Goal: Task Accomplishment & Management: Manage account settings

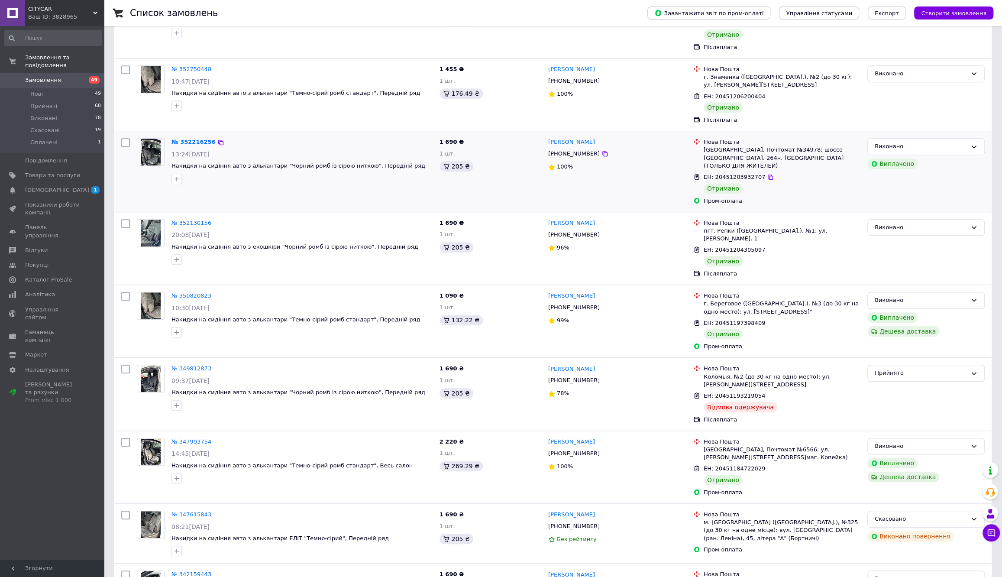
scroll to position [354, 0]
click at [56, 171] on span "Товари та послуги" at bounding box center [52, 175] width 55 height 8
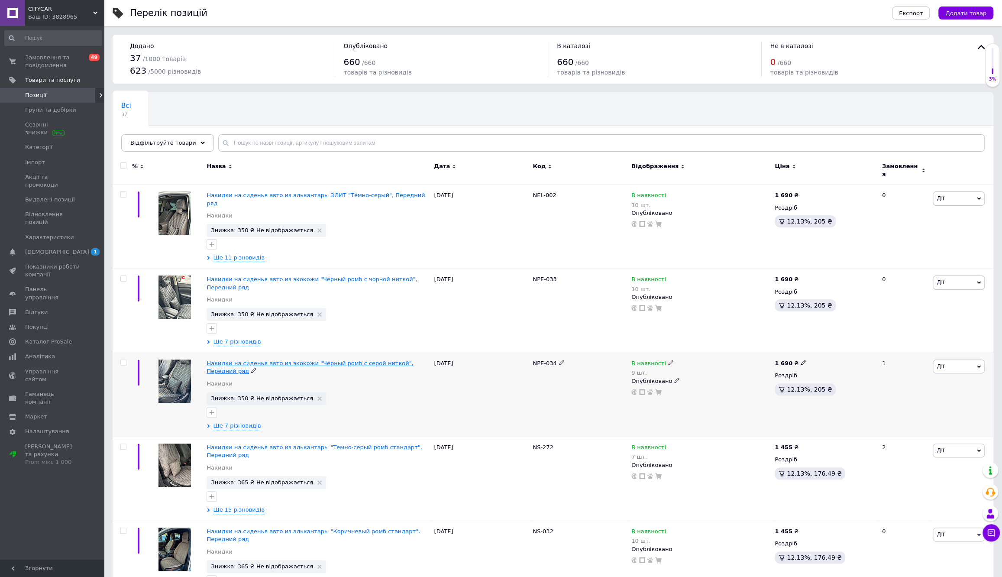
click at [351, 360] on span "Накидки на сиденья авто из экокожи "Чёрный ромб с серой ниткой", Передний ряд" at bounding box center [310, 367] width 207 height 14
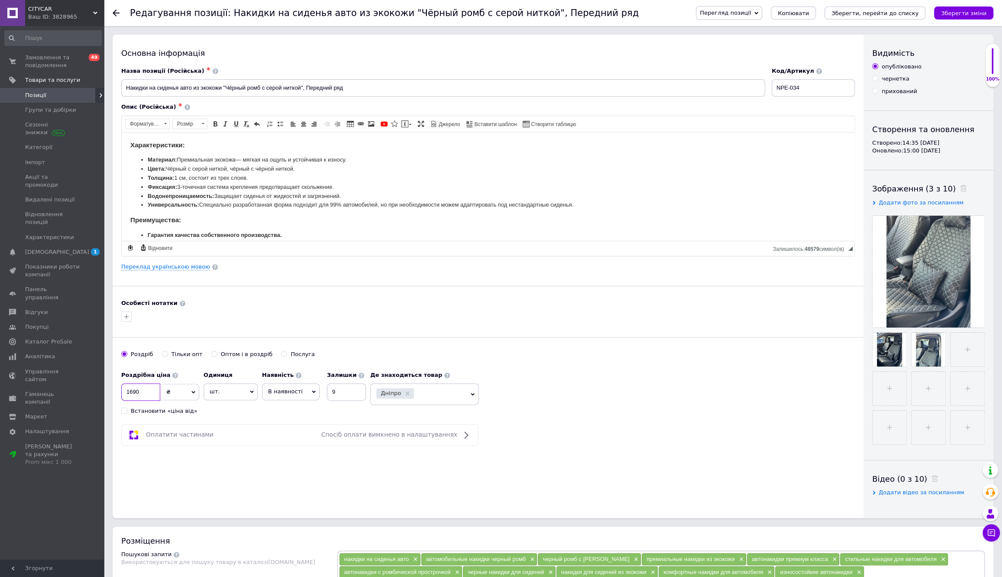
drag, startPoint x: 142, startPoint y: 391, endPoint x: 103, endPoint y: 386, distance: 40.1
click at [294, 484] on div "Основна інформація Назва позиції (Російська) ✱ Накидки на сиденья авто из экоко…" at bounding box center [488, 276] width 751 height 483
click at [977, 16] on icon "Зберегти зміни" at bounding box center [963, 13] width 45 height 6
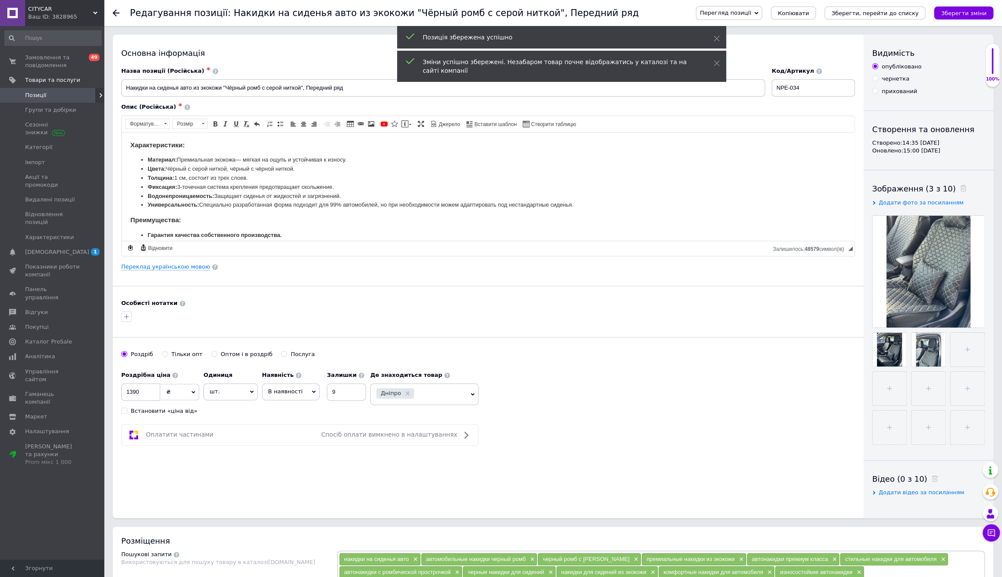
click at [751, 14] on span "Перегляд позиції" at bounding box center [725, 13] width 51 height 6
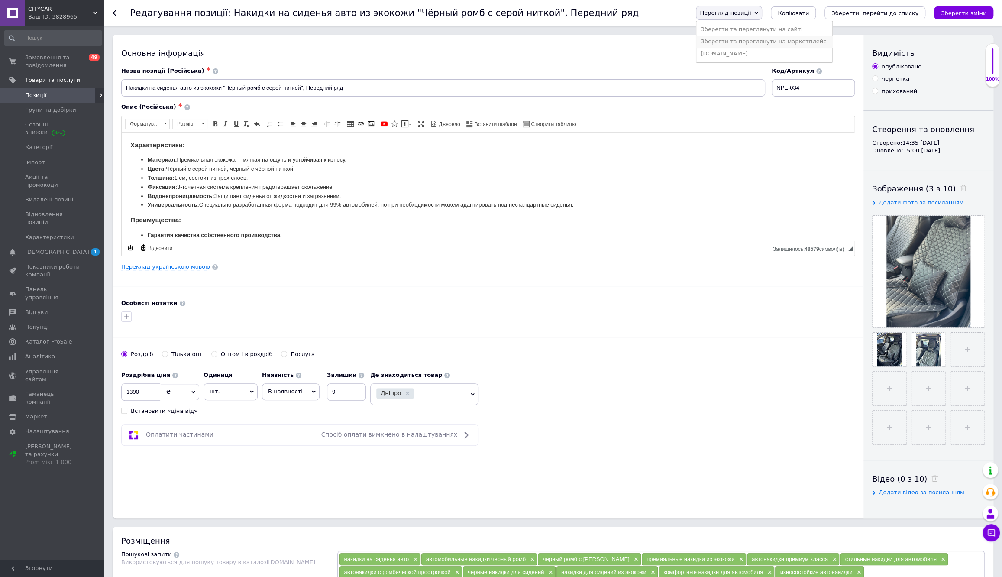
click at [763, 46] on li "Зберегти та переглянути на маркетплейсі" at bounding box center [764, 42] width 136 height 12
click at [133, 390] on input "1390" at bounding box center [140, 391] width 39 height 17
type input "1690"
click at [972, 9] on button "Зберегти зміни" at bounding box center [963, 12] width 59 height 13
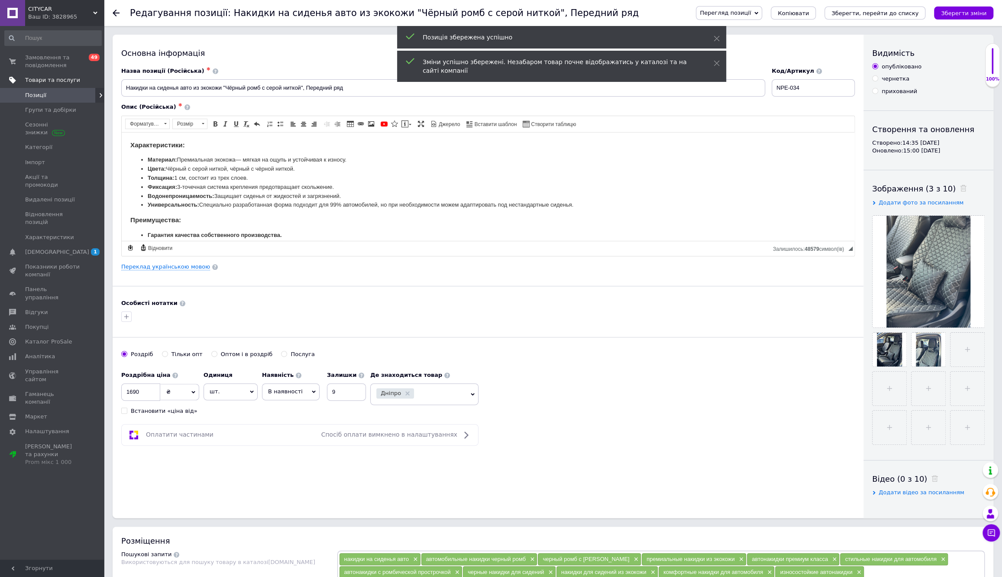
click at [46, 83] on span "Товари та послуги" at bounding box center [52, 80] width 55 height 8
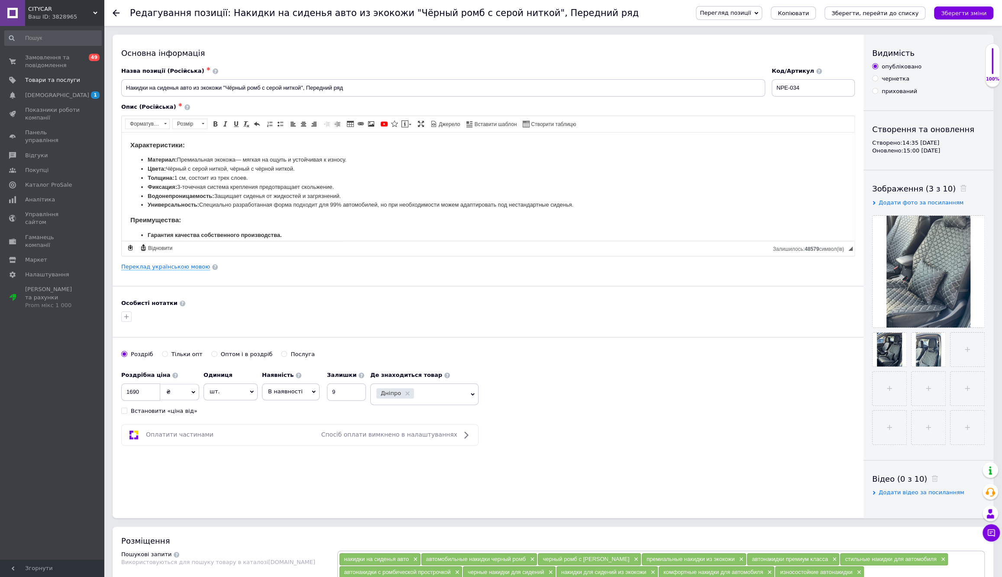
click at [112, 11] on div "Редагування позиції: Накидки на сиденья авто из экокожи "Чёрный ромб с серой ни…" at bounding box center [553, 13] width 898 height 26
click at [114, 11] on use at bounding box center [116, 13] width 7 height 7
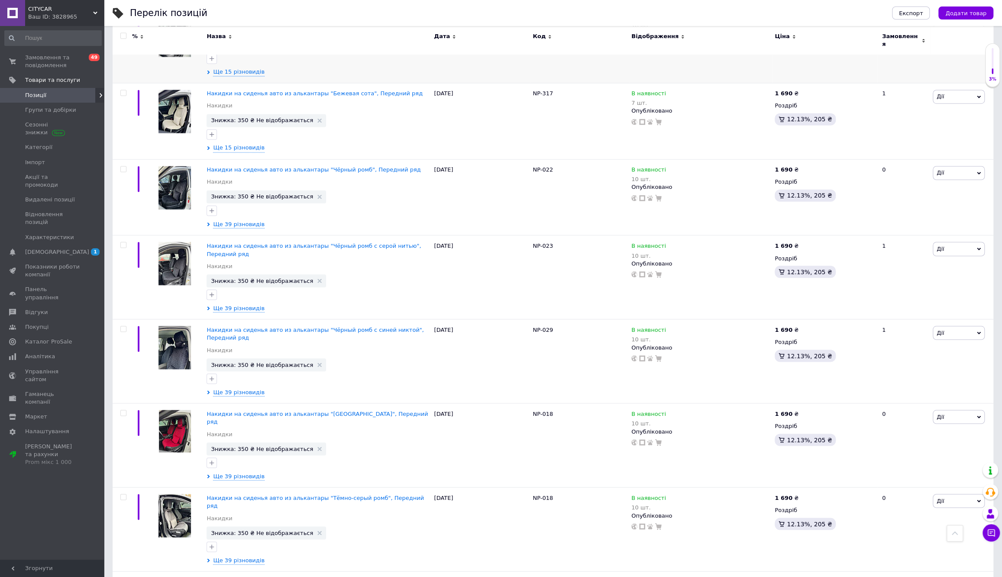
scroll to position [1182, 0]
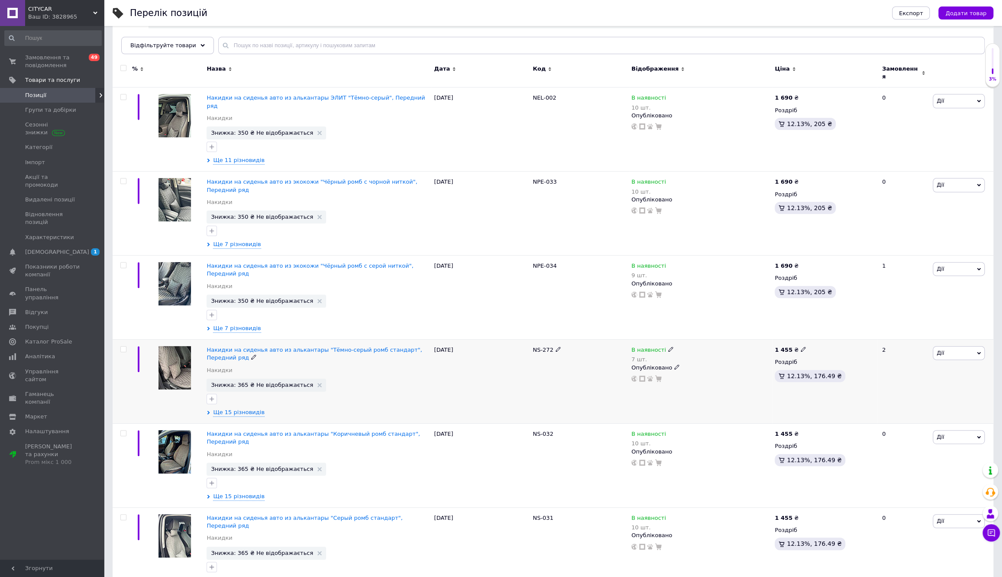
scroll to position [78, 0]
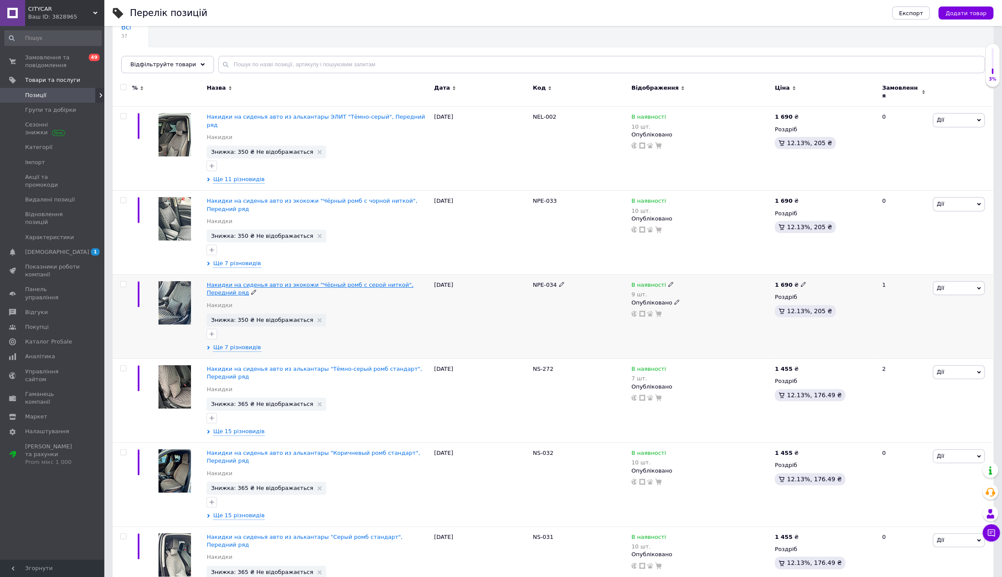
click at [304, 281] on span "Накидки на сиденья авто из экокожи "Чёрный ромб с серой ниткой", Передний ряд" at bounding box center [310, 288] width 207 height 14
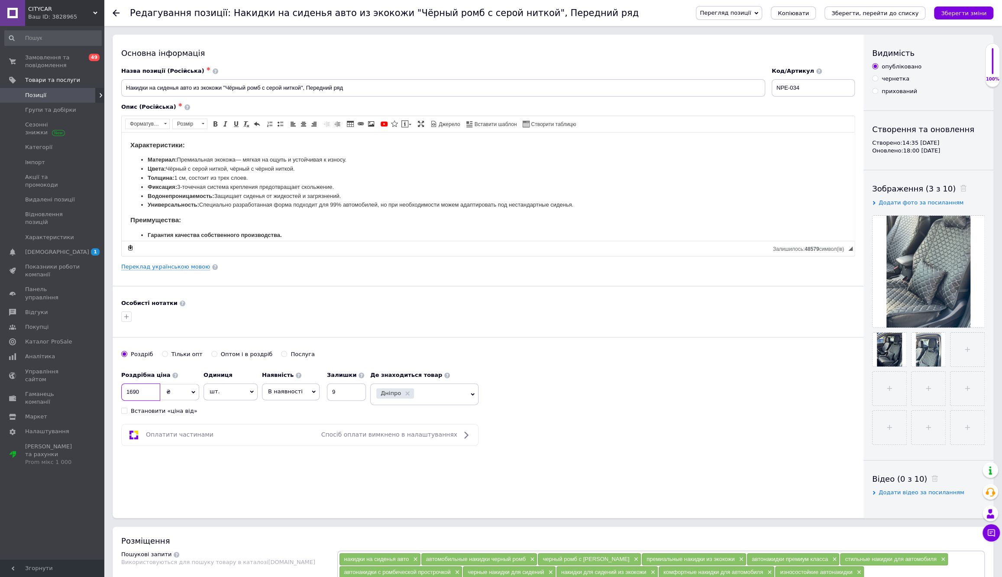
click at [130, 391] on input "1690" at bounding box center [140, 391] width 39 height 17
click at [132, 390] on input "1690" at bounding box center [140, 391] width 39 height 17
type input "1390"
click at [180, 477] on div "Основна інформація Назва позиції (Російська) ✱ Накидки на сиденья авто из экоко…" at bounding box center [488, 276] width 751 height 483
click at [979, 13] on icon "Зберегти зміни" at bounding box center [963, 13] width 45 height 6
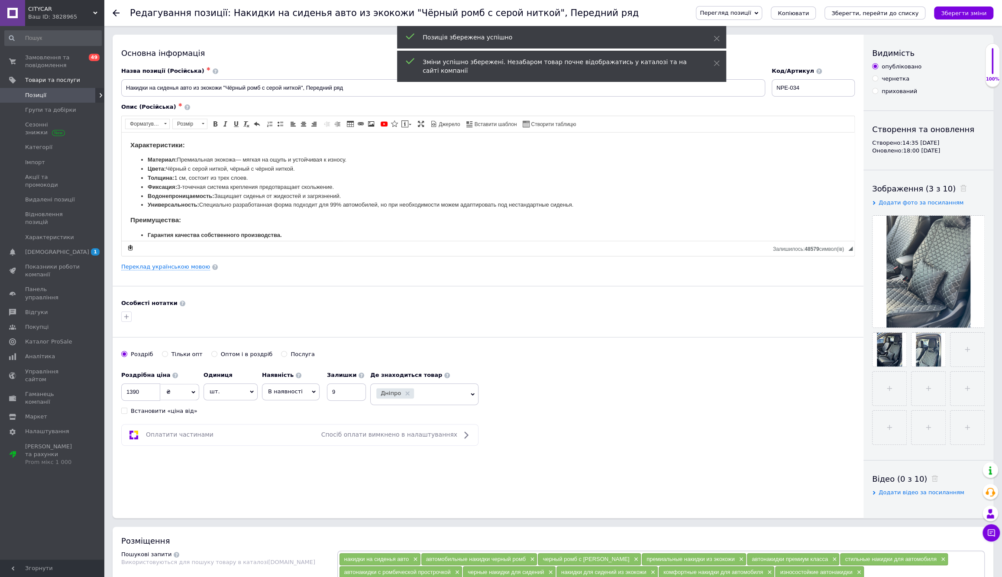
click at [751, 10] on span "Перегляд позиції" at bounding box center [725, 13] width 51 height 6
click at [770, 39] on li "Зберегти та переглянути на маркетплейсі" at bounding box center [764, 42] width 136 height 12
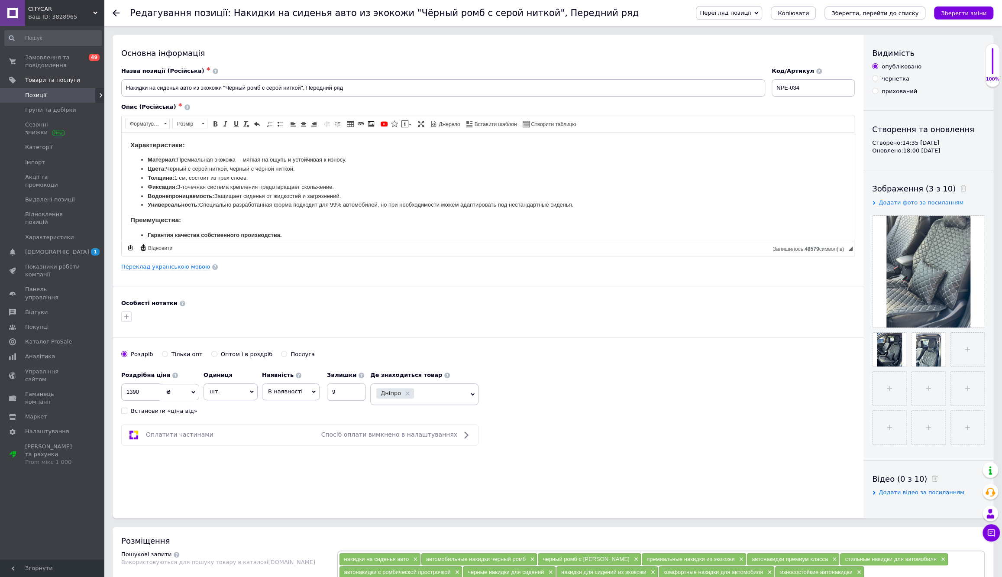
click at [118, 13] on icon at bounding box center [116, 13] width 7 height 7
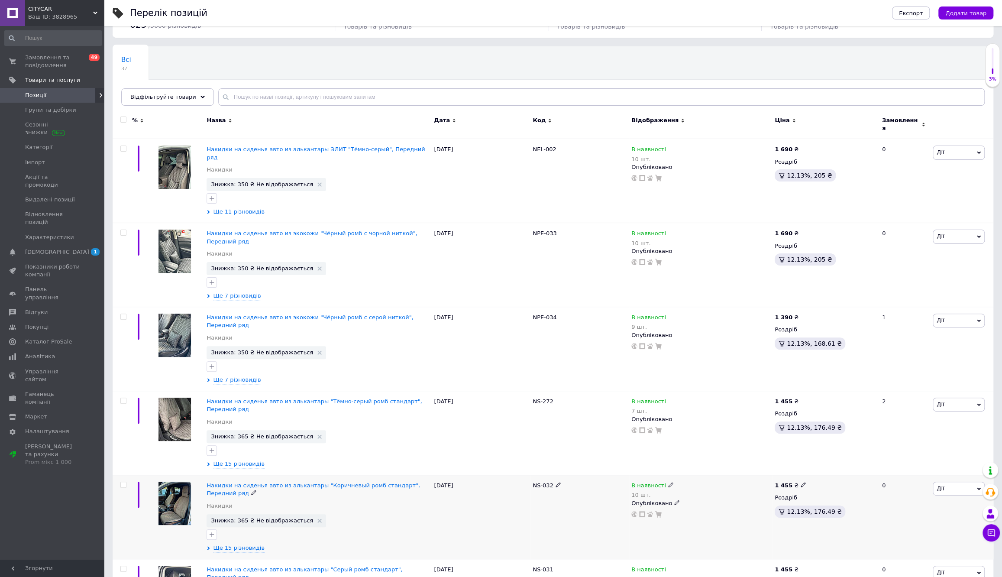
scroll to position [39, 0]
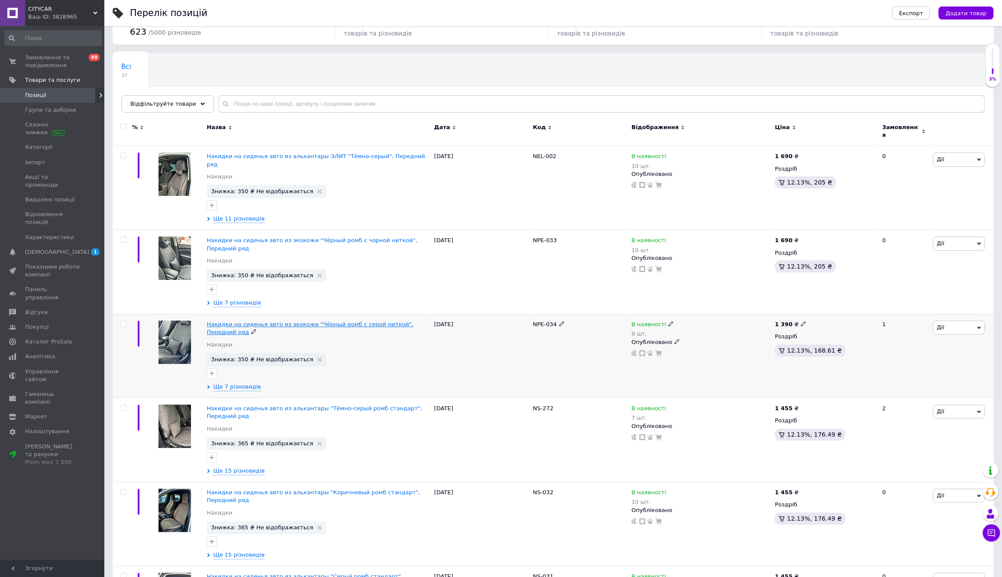
click at [287, 321] on span "Накидки на сиденья авто из экокожи "Чёрный ромб с серой ниткой", Передний ряд" at bounding box center [310, 328] width 207 height 14
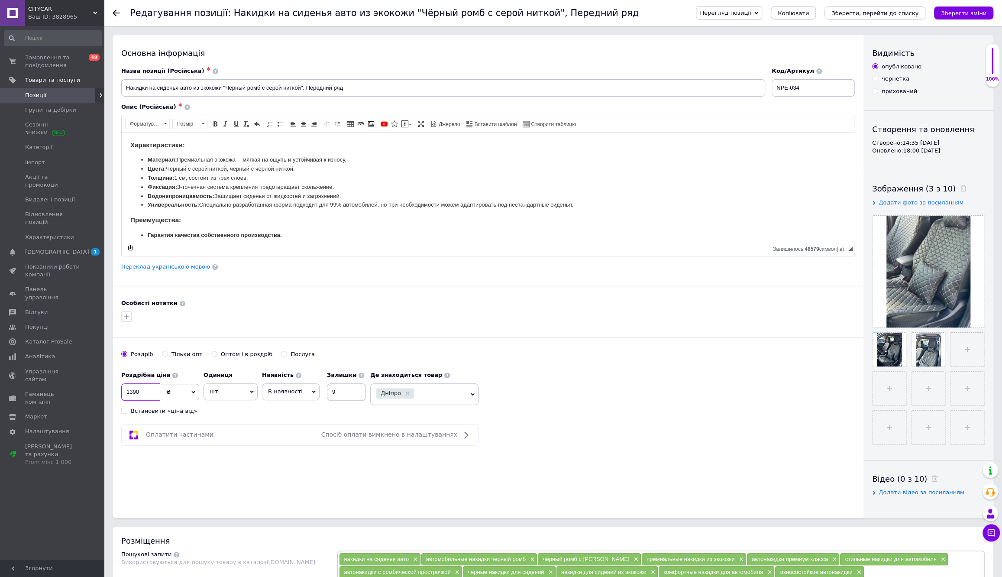
drag, startPoint x: 143, startPoint y: 393, endPoint x: 108, endPoint y: 390, distance: 34.7
drag, startPoint x: 385, startPoint y: 476, endPoint x: 388, endPoint y: 480, distance: 4.9
click at [385, 476] on div "Основна інформація Назва позиції (Російська) ✱ Накидки на сиденья авто из экоко…" at bounding box center [488, 276] width 751 height 483
drag, startPoint x: 142, startPoint y: 389, endPoint x: 108, endPoint y: 389, distance: 34.2
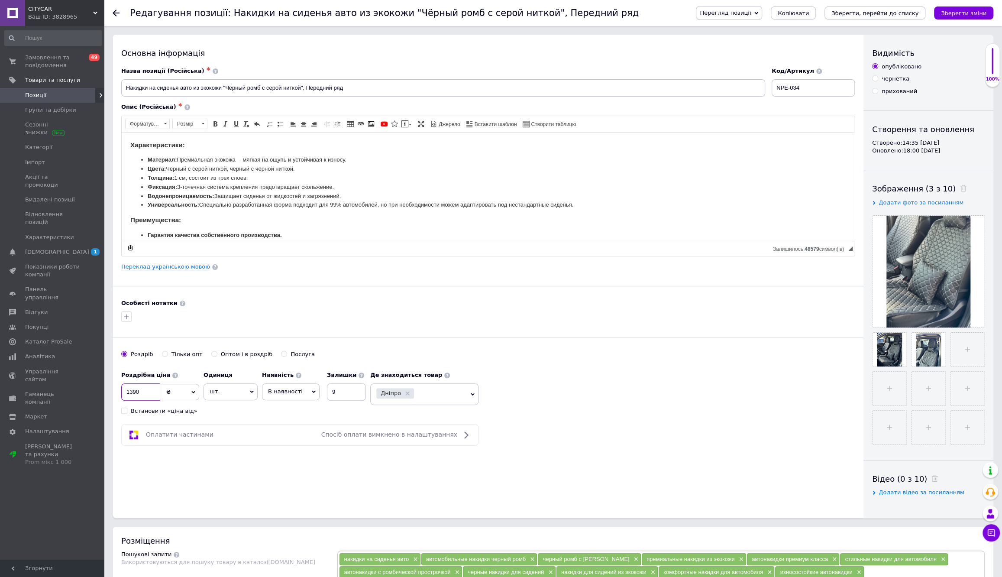
click at [307, 481] on div "Основна інформація Назва позиції (Російська) ✱ Накидки на сиденья авто из экоко…" at bounding box center [488, 276] width 751 height 483
click at [979, 10] on icon "Зберегти зміни" at bounding box center [963, 13] width 45 height 6
drag, startPoint x: 139, startPoint y: 389, endPoint x: 103, endPoint y: 391, distance: 36.0
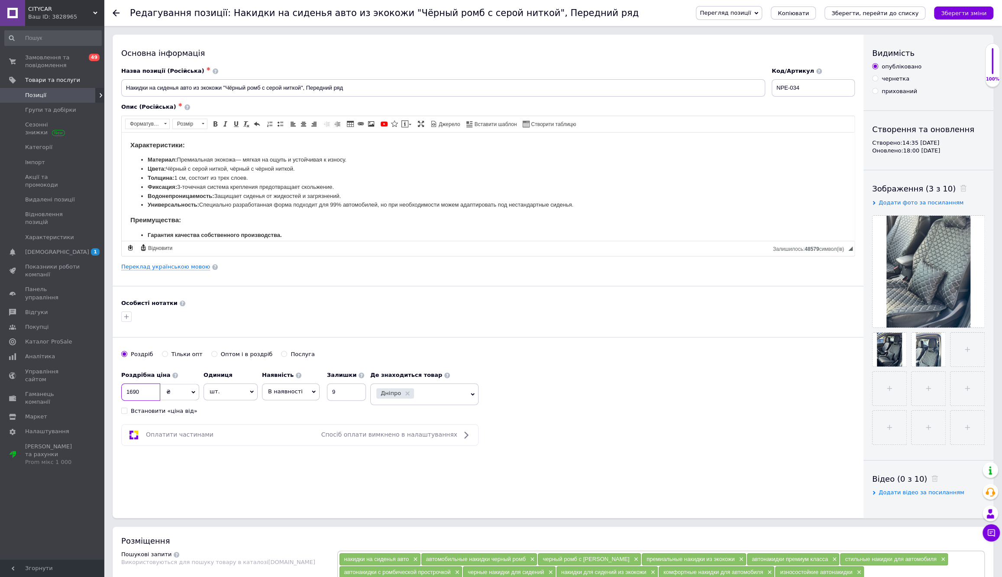
type input "1690"
click at [297, 493] on div "Основна інформація Назва позиції (Російська) ✱ Накидки на сиденья авто из экоко…" at bounding box center [488, 276] width 751 height 483
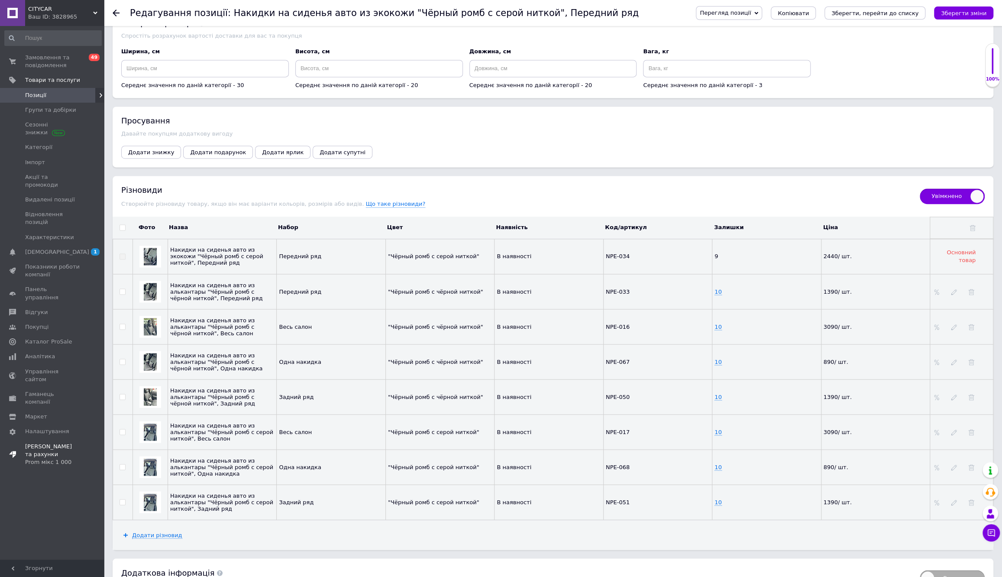
scroll to position [1102, 0]
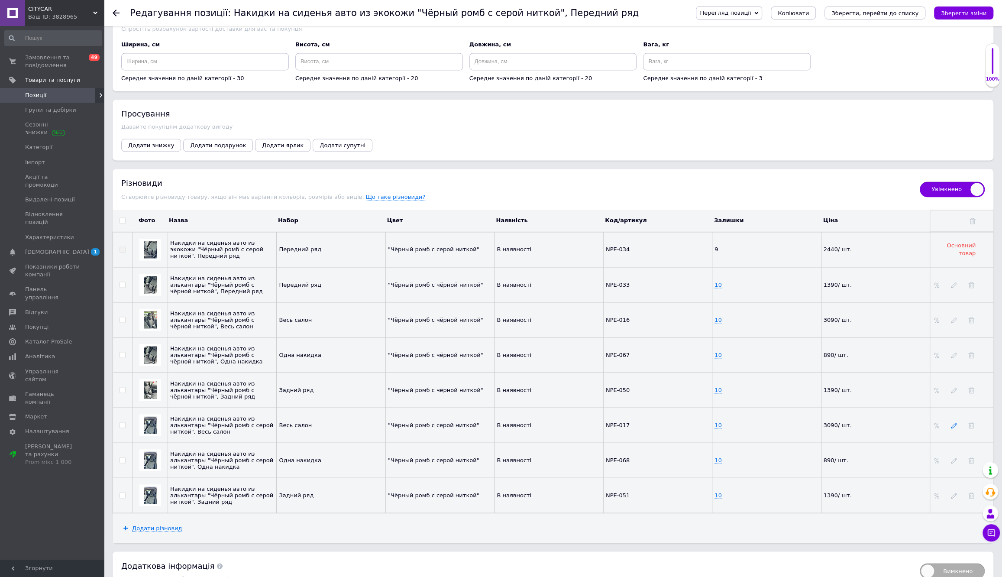
click at [952, 425] on icon at bounding box center [954, 425] width 6 height 6
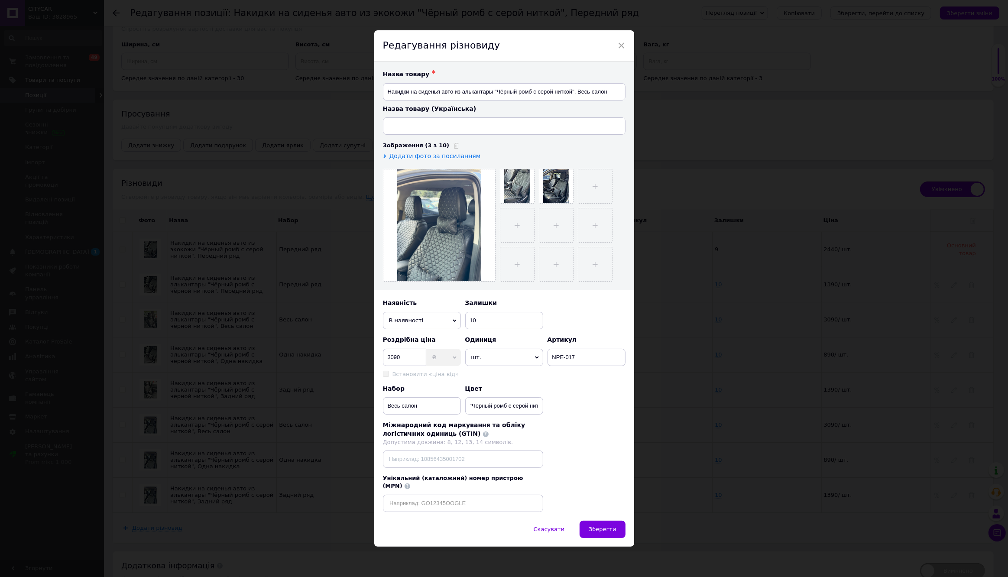
type input "Накидки на сидіння авто з алькантари "Чорний ромб із сірою ниткою", Весь салон"
drag, startPoint x: 410, startPoint y: 358, endPoint x: 361, endPoint y: 359, distance: 49.4
click at [361, 359] on div "× Редагування різновиду Назва товару ✱ Накидки на сиденья авто из алькантары "Ч…" at bounding box center [504, 288] width 1008 height 577
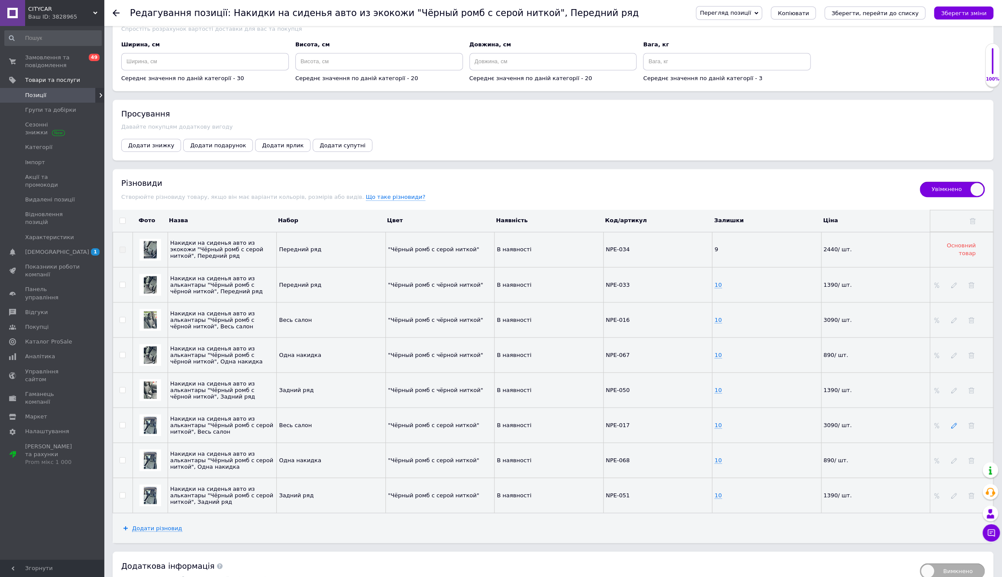
click at [953, 424] on icon at bounding box center [954, 425] width 6 height 6
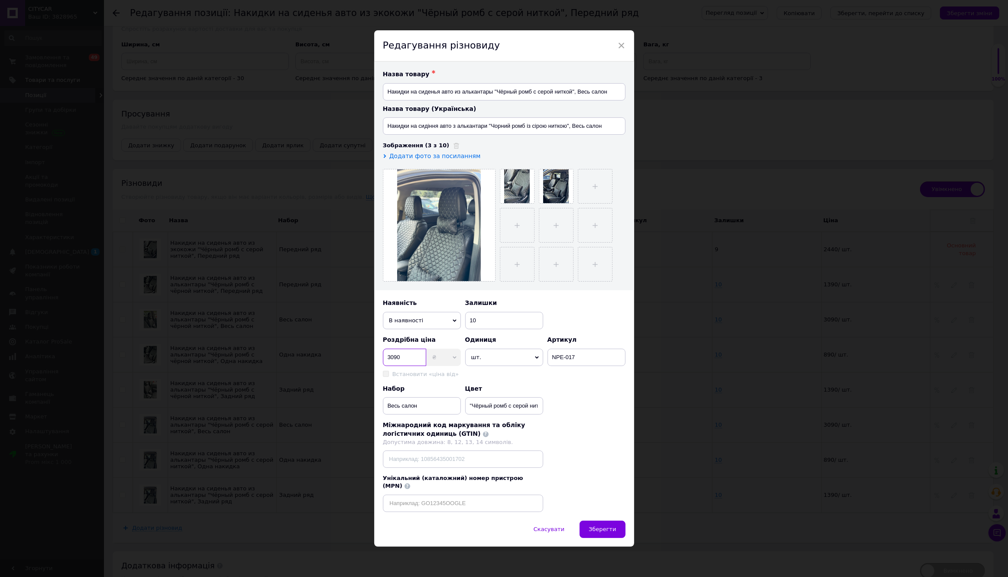
click at [406, 359] on input "3090" at bounding box center [404, 357] width 43 height 17
type input "2440"
click at [608, 530] on button "Зберегти" at bounding box center [601, 529] width 45 height 17
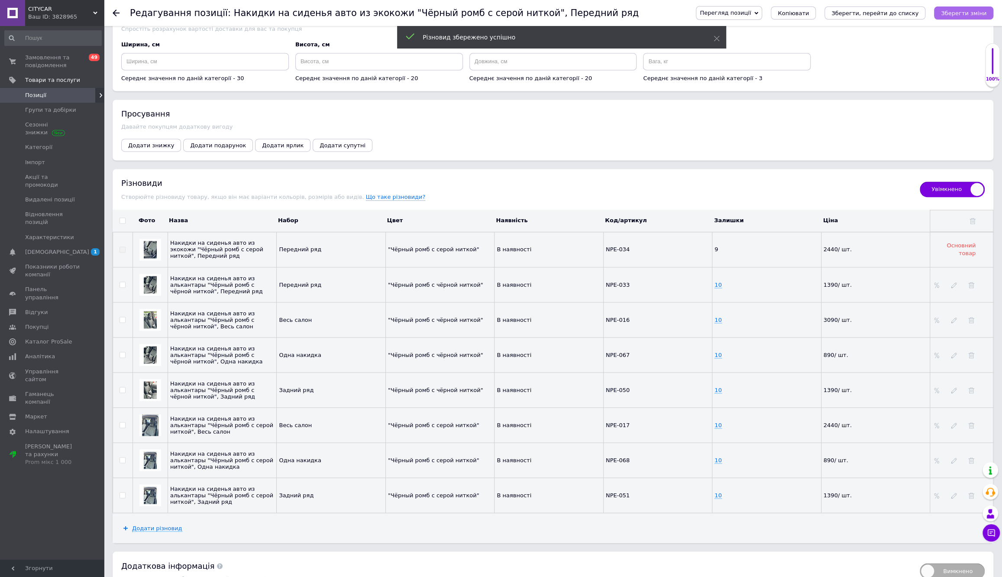
click at [974, 14] on icon "Зберегти зміни" at bounding box center [963, 13] width 45 height 6
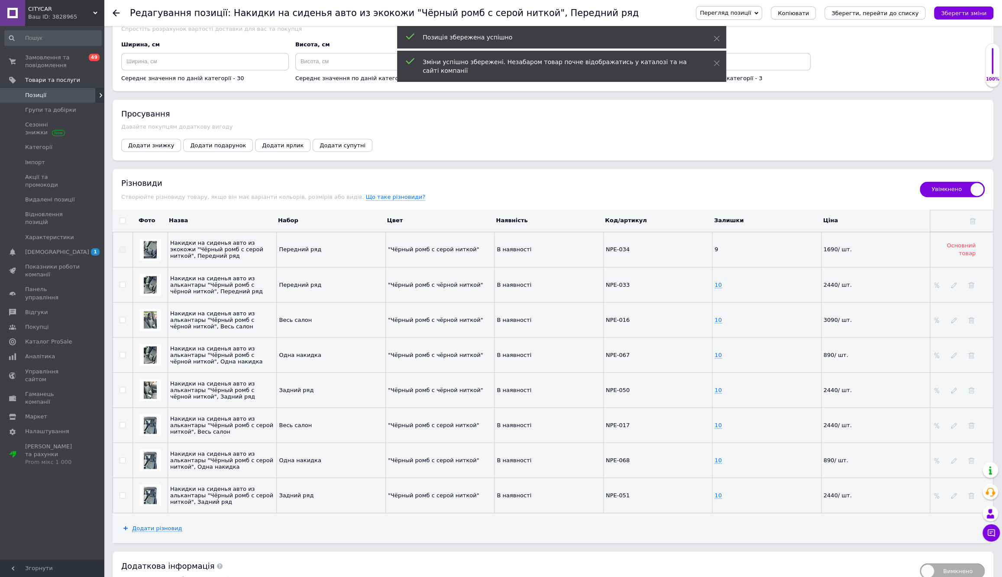
click at [751, 12] on span "Перегляд позиції" at bounding box center [725, 13] width 51 height 6
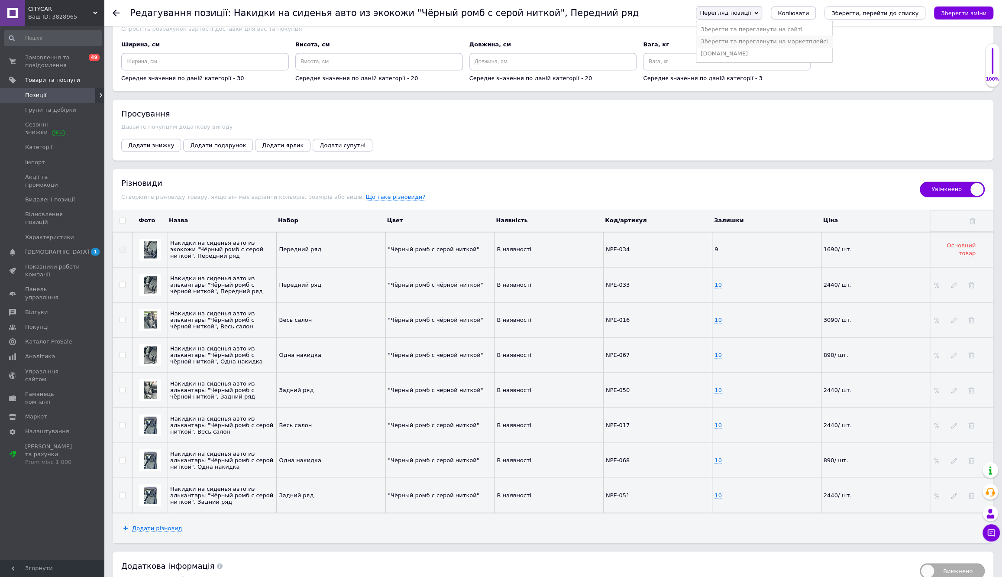
click at [790, 40] on li "Зберегти та переглянути на маркетплейсі" at bounding box center [764, 42] width 136 height 12
click at [954, 426] on use at bounding box center [954, 426] width 6 height 6
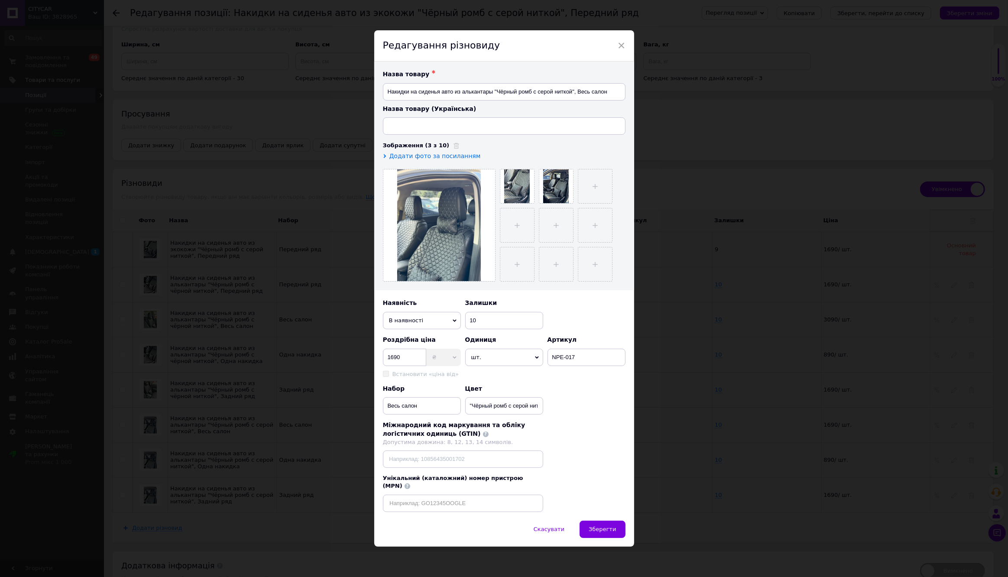
type input "Накидки на сидіння авто з алькантари "Чорний ромб із сірою ниткою", Весь салон"
click at [400, 358] on input "1690" at bounding box center [404, 357] width 43 height 17
type input "2440"
click at [612, 532] on button "Зберегти" at bounding box center [601, 529] width 45 height 17
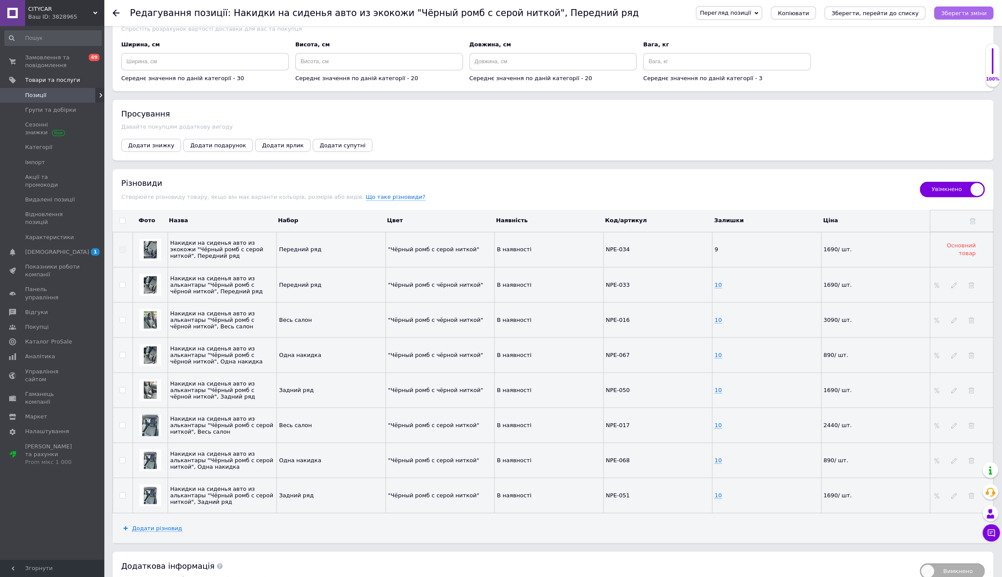
click at [956, 15] on icon "Зберегти зміни" at bounding box center [963, 13] width 45 height 6
click at [751, 13] on span "Перегляд позиції" at bounding box center [725, 13] width 51 height 6
click at [800, 42] on li "Зберегти та переглянути на маркетплейсі" at bounding box center [764, 42] width 136 height 12
